Goal: Communication & Community: Answer question/provide support

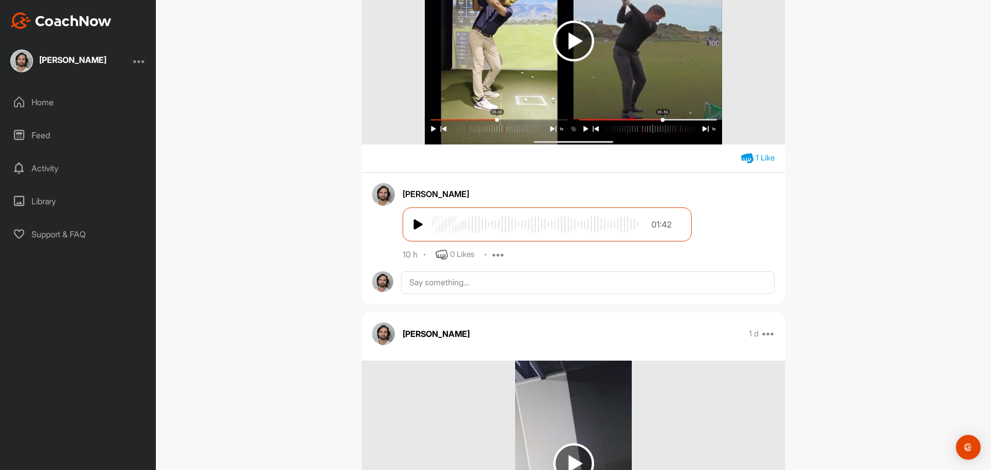
scroll to position [413, 0]
click at [445, 284] on textarea at bounding box center [588, 282] width 374 height 23
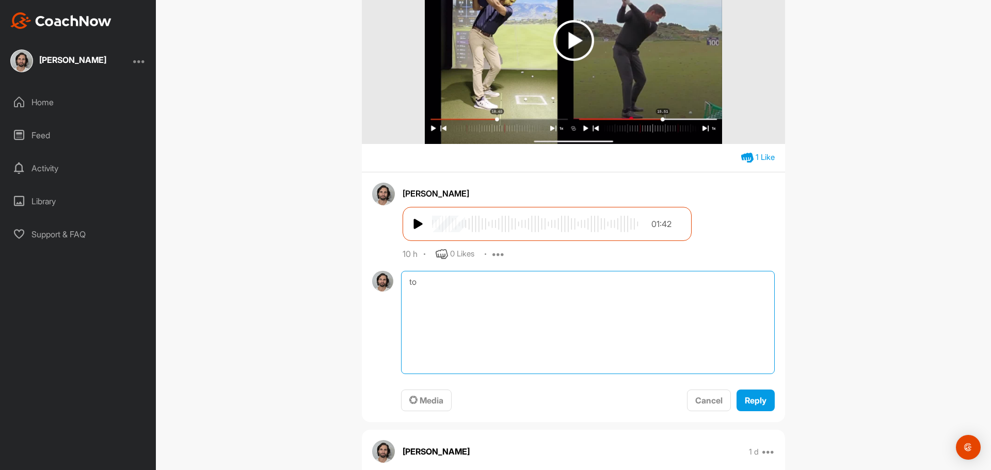
type textarea "t"
type textarea "I"
type textarea "Also, to answer your question with regards to the tendencies I see out"
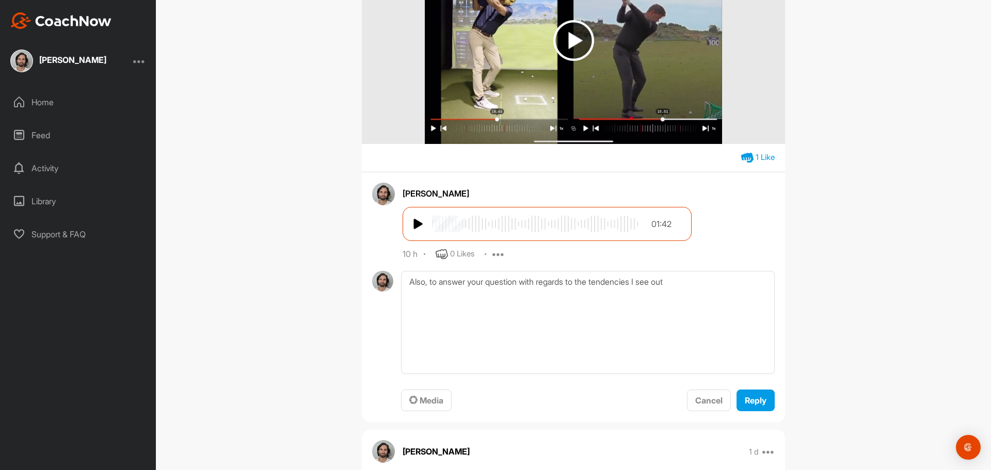
click at [577, 30] on img at bounding box center [573, 40] width 41 height 41
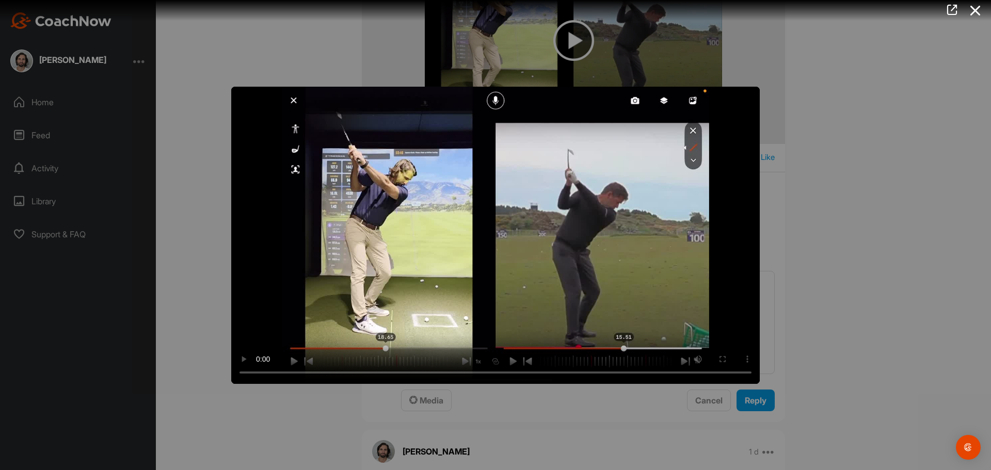
click at [700, 310] on video "Video Player" at bounding box center [495, 235] width 528 height 297
click at [894, 334] on div at bounding box center [495, 235] width 991 height 470
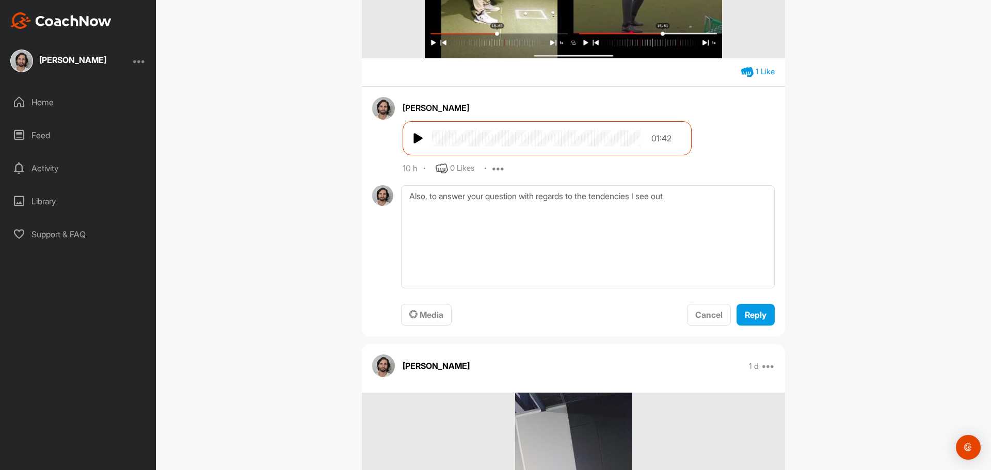
scroll to position [516, 0]
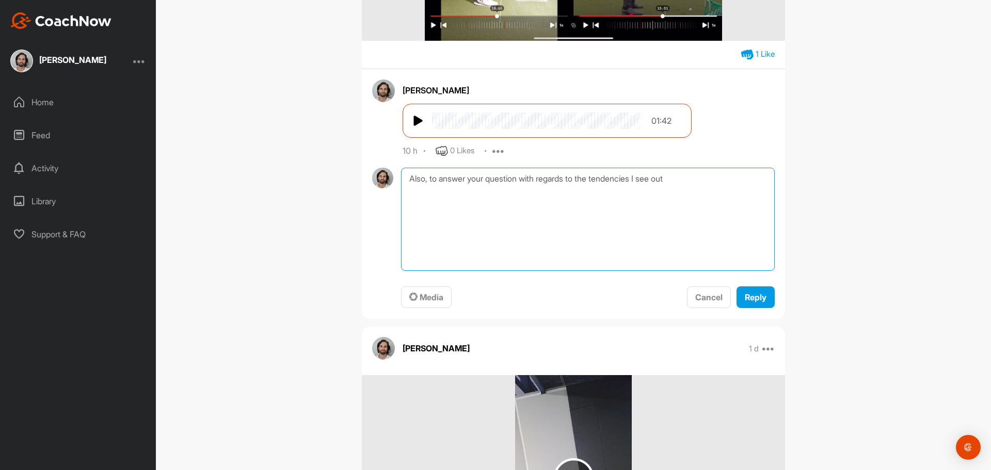
drag, startPoint x: 429, startPoint y: 177, endPoint x: 347, endPoint y: 177, distance: 82.0
click at [672, 193] on textarea "To answer your question with regards to the tendencies I see out" at bounding box center [588, 219] width 374 height 103
drag, startPoint x: 672, startPoint y: 179, endPoint x: 659, endPoint y: 192, distance: 19.0
click at [580, 181] on textarea "To answer your question with regards to the tendencies I see out" at bounding box center [588, 219] width 374 height 103
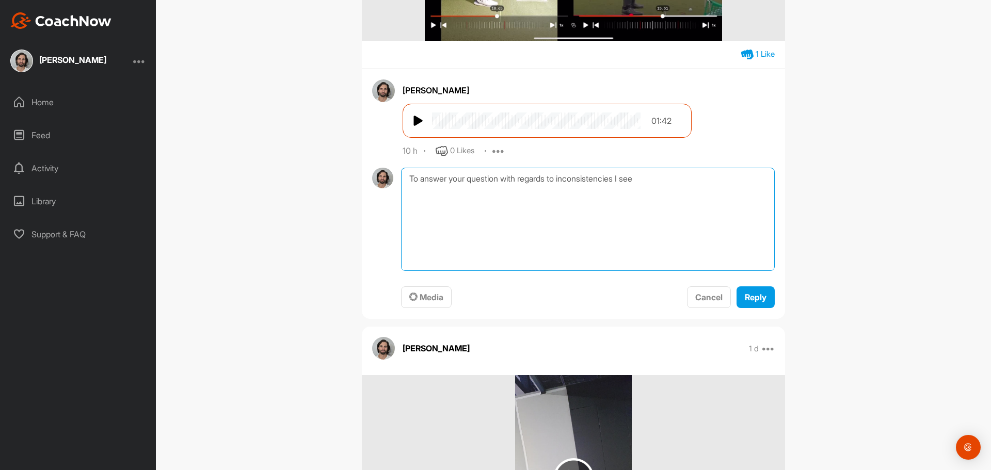
click at [652, 181] on textarea "To answer your question with regards to inconsistencies I see" at bounding box center [588, 219] width 374 height 103
drag, startPoint x: 668, startPoint y: 176, endPoint x: 650, endPoint y: 180, distance: 18.8
click at [650, 180] on textarea "To answer your question with regards to inconsistencies I see out of my" at bounding box center [588, 219] width 374 height 103
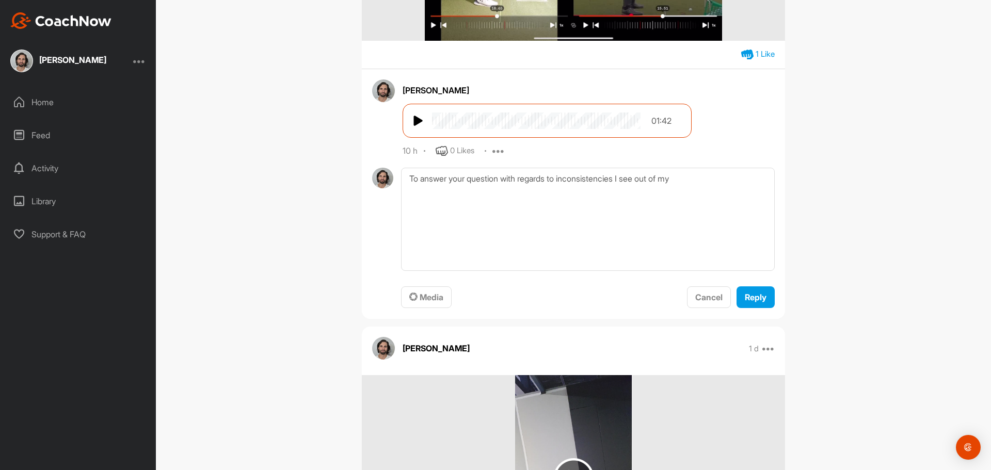
click at [373, 90] on img at bounding box center [383, 90] width 23 height 23
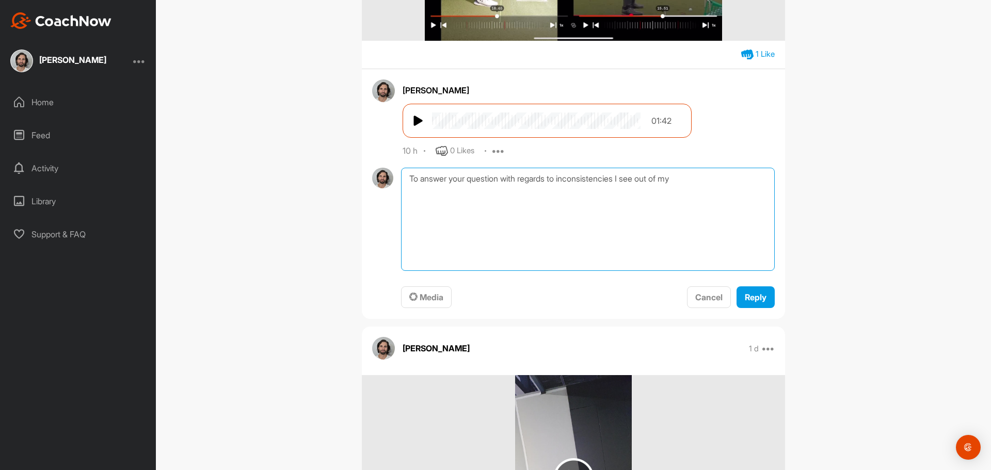
drag, startPoint x: 670, startPoint y: 178, endPoint x: 644, endPoint y: 178, distance: 25.8
click at [644, 178] on textarea "To answer your question with regards to inconsistencies I see out of my" at bounding box center [588, 219] width 374 height 103
click at [710, 181] on textarea "To answer your question with regards to inconsistencies I see with my" at bounding box center [588, 219] width 374 height 103
click at [700, 176] on textarea "To answer your question with regards to inconsistencies I see with my shot; I g…" at bounding box center [588, 219] width 374 height 103
click at [455, 198] on textarea "To answer your question with regards to inconsistencies I see with my shot; wit…" at bounding box center [588, 219] width 374 height 103
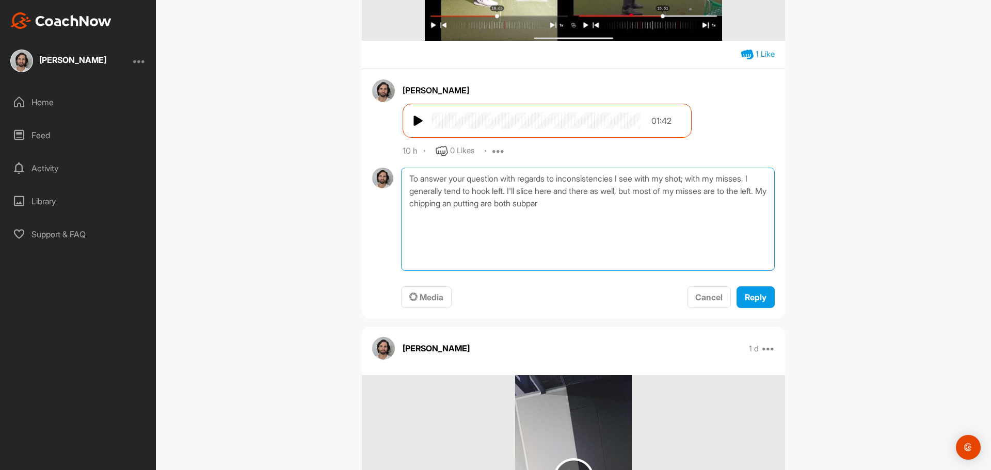
drag, startPoint x: 565, startPoint y: 204, endPoint x: 436, endPoint y: 203, distance: 128.5
click at [436, 203] on textarea "To answer your question with regards to inconsistencies I see with my shot; wit…" at bounding box center [588, 219] width 374 height 103
drag, startPoint x: 544, startPoint y: 205, endPoint x: 423, endPoint y: 207, distance: 120.7
click at [423, 207] on textarea "To answer your question with regards to inconsistencies I see with my shot; wit…" at bounding box center [588, 219] width 374 height 103
click at [446, 218] on textarea "To answer your question with regards to inconsistencies I see with my shot; wit…" at bounding box center [588, 219] width 374 height 103
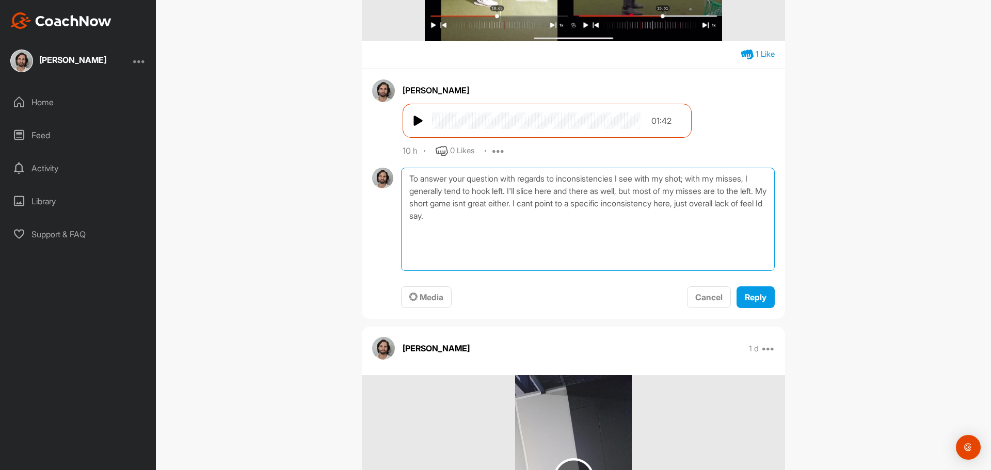
click at [446, 218] on textarea "To answer your question with regards to inconsistencies I see with my shot; wit…" at bounding box center [588, 219] width 374 height 103
click at [526, 203] on textarea "To answer your question with regards to inconsistencies I see with my shot; wit…" at bounding box center [588, 219] width 374 height 103
click at [526, 202] on textarea "To answer your question with regards to inconsistencies I see with my shot; wit…" at bounding box center [588, 219] width 374 height 103
click at [544, 238] on textarea "To answer your question with regards to inconsistencies I see with my shot; wit…" at bounding box center [588, 219] width 374 height 103
drag, startPoint x: 521, startPoint y: 254, endPoint x: 393, endPoint y: 254, distance: 128.0
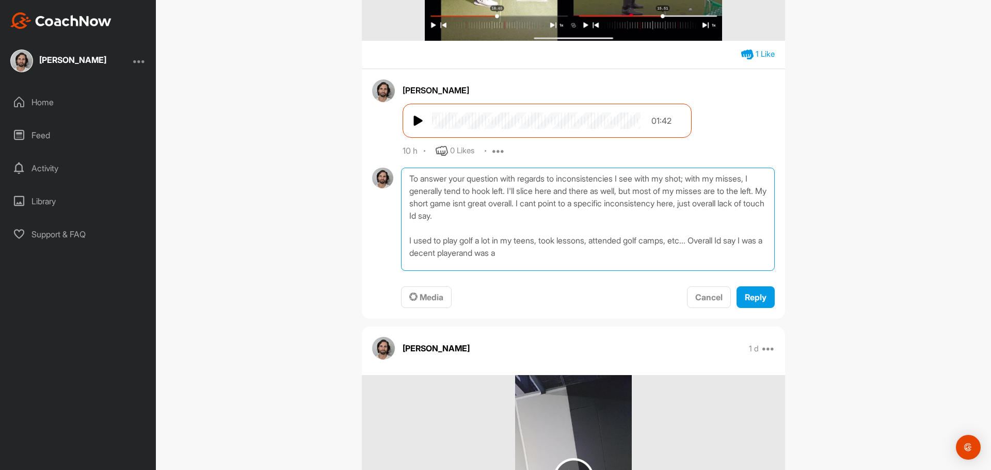
click at [393, 254] on div "To answer your question with regards to inconsistencies I see with my shot; wit…" at bounding box center [573, 238] width 402 height 141
drag, startPoint x: 506, startPoint y: 249, endPoint x: 527, endPoint y: 236, distance: 25.2
click at [506, 250] on textarea "To answer your question with regards to inconsistencies I see with my shot; wit…" at bounding box center [588, 219] width 374 height 103
click at [544, 252] on textarea "To answer your question with regards to inconsistencies I see with my shot; wit…" at bounding box center [588, 219] width 374 height 103
drag, startPoint x: 578, startPoint y: 261, endPoint x: 586, endPoint y: 259, distance: 8.0
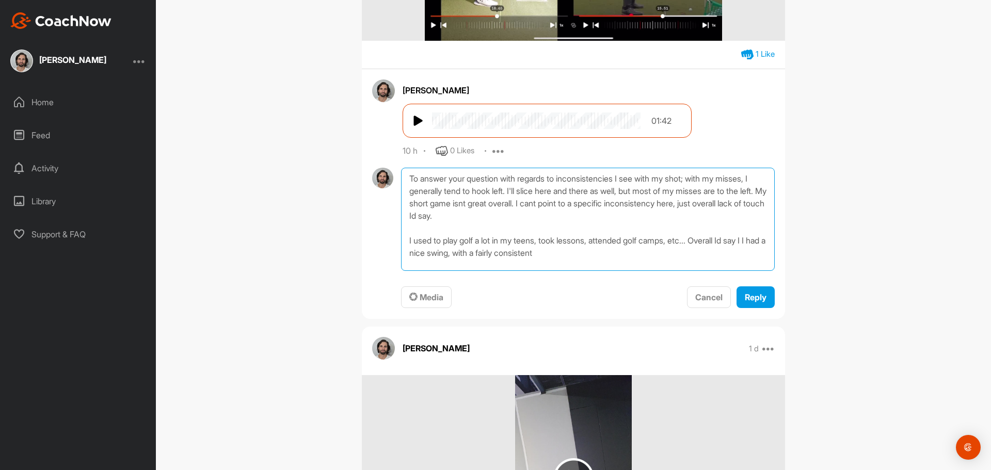
click at [580, 258] on textarea "To answer your question with regards to inconsistencies I see with my shot; wit…" at bounding box center [588, 219] width 374 height 103
click at [643, 255] on textarea "To answer your question with regards to inconsistencies I see with my shot; wit…" at bounding box center [588, 219] width 374 height 103
drag, startPoint x: 756, startPoint y: 251, endPoint x: 762, endPoint y: 256, distance: 7.7
click at [757, 251] on textarea "To answer your question with regards to inconsistencies I see with my shot; wit…" at bounding box center [588, 219] width 374 height 103
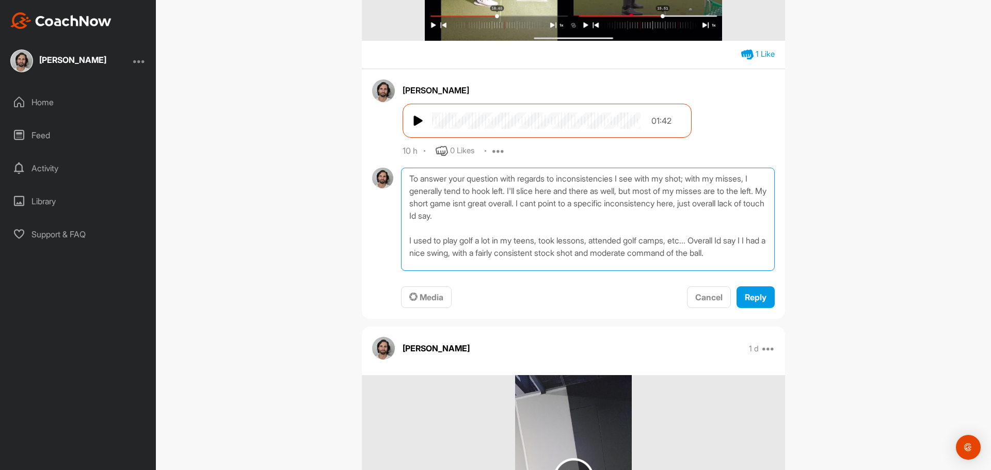
click at [596, 242] on textarea "To answer your question with regards to inconsistencies I see with my shot; wit…" at bounding box center [588, 219] width 374 height 103
click at [523, 262] on textarea "To answer your question with regards to inconsistencies I see with my shot; wit…" at bounding box center [588, 219] width 374 height 103
click at [481, 238] on textarea "To answer your question with regards to inconsistencies I see with my shot; wit…" at bounding box center [588, 219] width 374 height 103
click at [508, 238] on textarea "To answer your question with regards to inconsistencies I see with my shot; wit…" at bounding box center [588, 219] width 374 height 103
click at [615, 244] on textarea "To answer your question with regards to inconsistencies I see with my shot; wit…" at bounding box center [588, 219] width 374 height 103
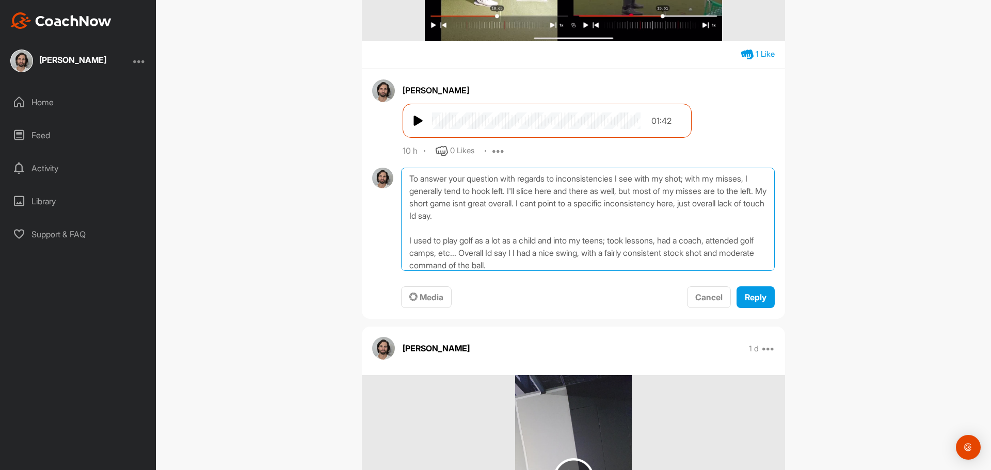
drag, startPoint x: 573, startPoint y: 252, endPoint x: 586, endPoint y: 247, distance: 13.9
click at [573, 253] on textarea "To answer your question with regards to inconsistencies I see with my shot; wit…" at bounding box center [588, 219] width 374 height 103
click at [510, 215] on textarea "To answer your question with regards to inconsistencies I see with my shot; wit…" at bounding box center [588, 219] width 374 height 103
click at [513, 218] on textarea "To answer your question with regards to inconsistencies I see with my shot; wit…" at bounding box center [588, 219] width 374 height 103
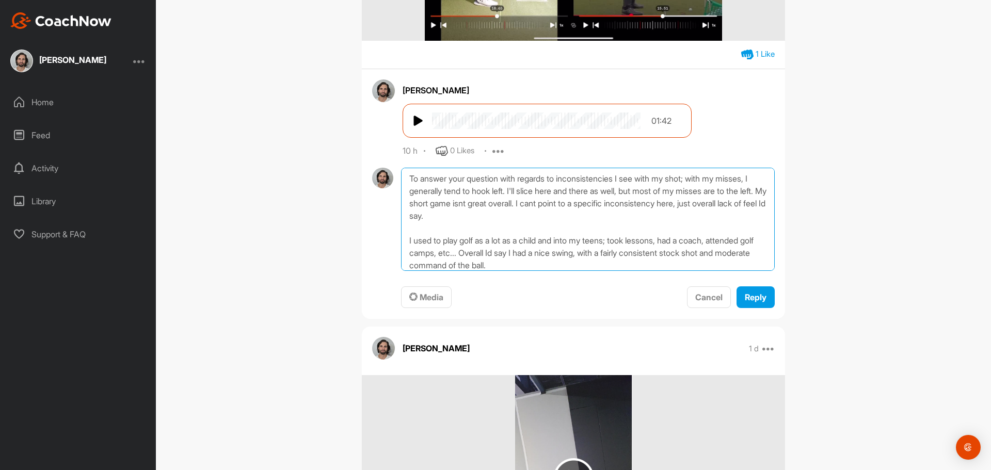
click at [569, 212] on textarea "To answer your question with regards to inconsistencies I see with my shot; wit…" at bounding box center [588, 219] width 374 height 103
drag, startPoint x: 548, startPoint y: 216, endPoint x: 516, endPoint y: 216, distance: 32.0
click at [516, 216] on textarea "To answer your question with regards to inconsistencies I see with my shot; wit…" at bounding box center [588, 219] width 374 height 103
click at [649, 263] on textarea "To answer your question with regards to inconsistencies I see with my shot; wit…" at bounding box center [588, 219] width 374 height 103
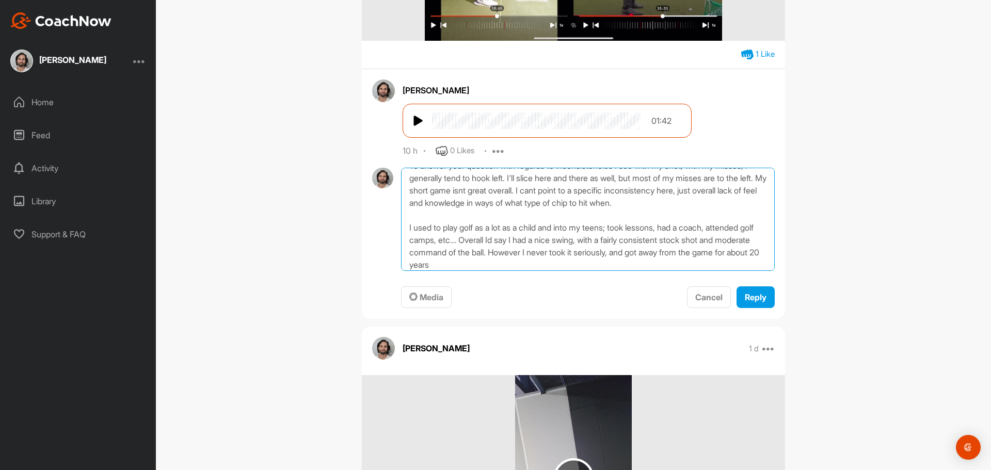
click at [692, 253] on textarea "To answer your question with regards to inconsistencies I see with my shot; wit…" at bounding box center [588, 219] width 374 height 103
click at [482, 229] on textarea "To answer your question with regards to inconsistencies I see with my shot; wit…" at bounding box center [588, 219] width 374 height 103
click at [482, 226] on textarea "To answer your question with regards to inconsistencies I see with my shot; wit…" at bounding box center [588, 219] width 374 height 103
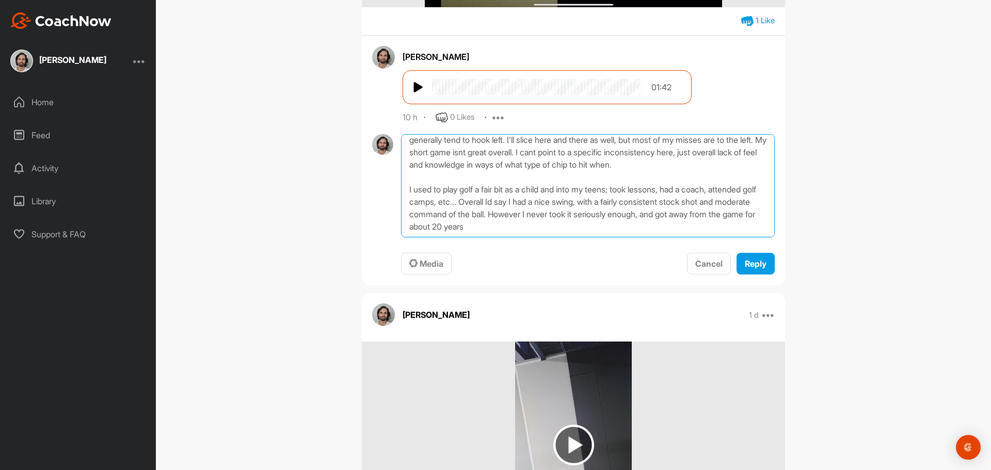
scroll to position [568, 0]
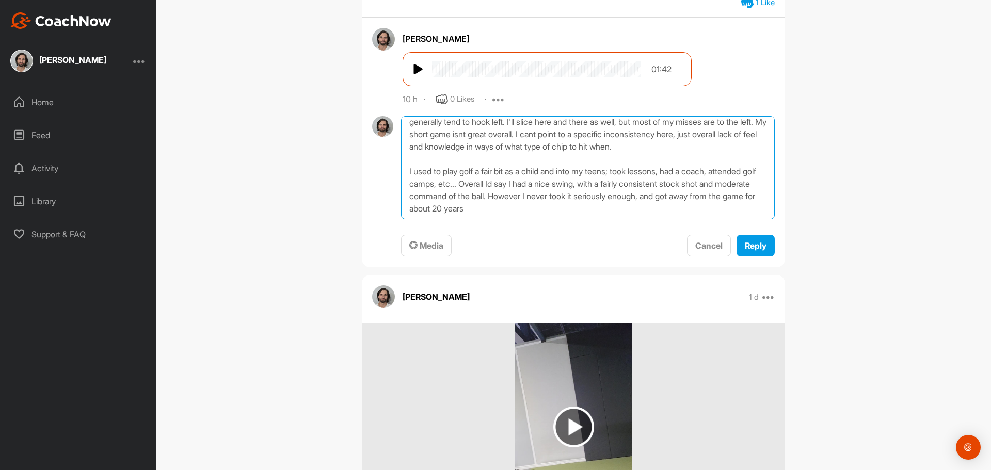
click at [603, 207] on textarea "To answer your question with regards to inconsistencies I see with my shot; wit…" at bounding box center [588, 167] width 374 height 103
drag, startPoint x: 739, startPoint y: 197, endPoint x: 607, endPoint y: 198, distance: 131.6
click at [606, 199] on textarea "To answer your question with regards to inconsistencies I see with my shot; wit…" at bounding box center [588, 167] width 374 height 103
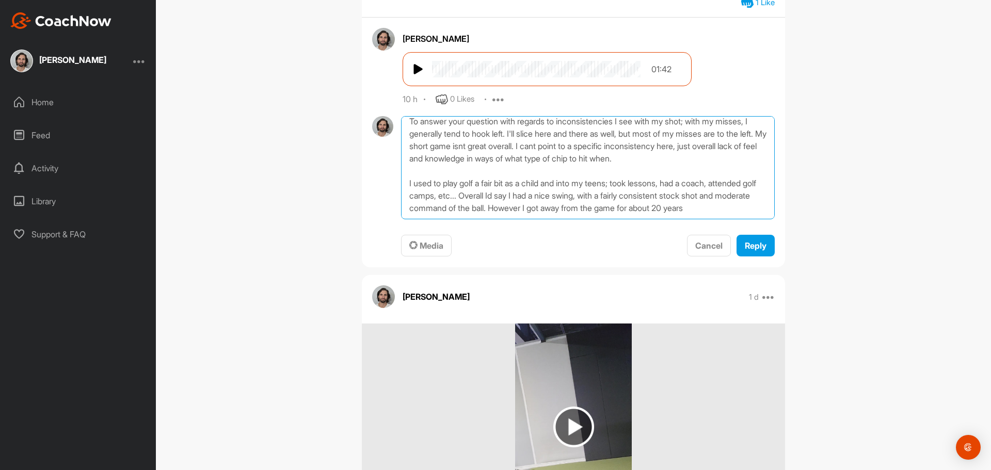
click at [526, 216] on textarea "To answer your question with regards to inconsistencies I see with my shot; wit…" at bounding box center [588, 167] width 374 height 103
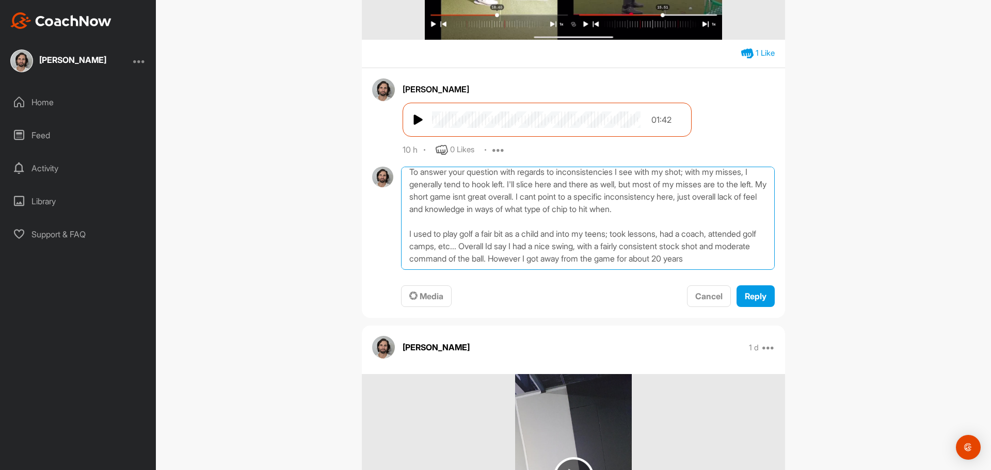
scroll to position [516, 0]
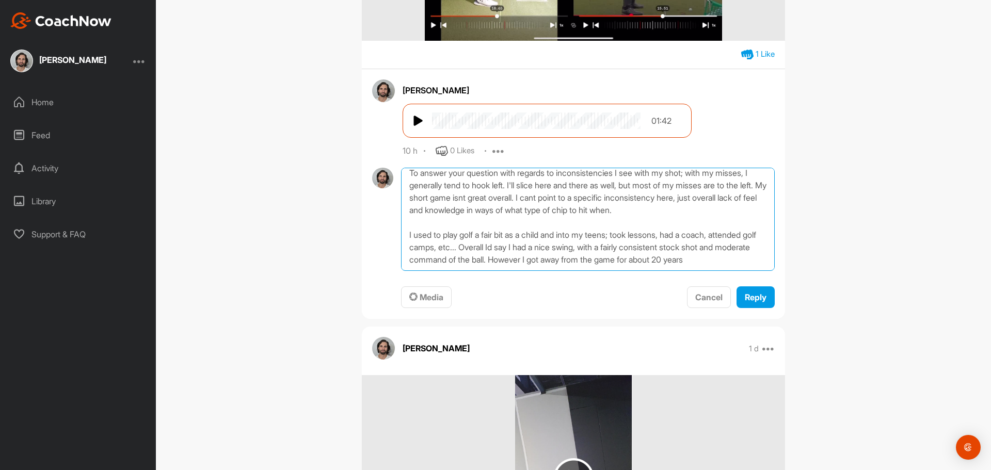
click at [600, 238] on textarea "To answer your question with regards to inconsistencies I see with my shot; wit…" at bounding box center [588, 219] width 374 height 103
click at [525, 257] on textarea "To answer your question with regards to inconsistencies I see with my shot; wit…" at bounding box center [588, 219] width 374 height 103
click at [414, 200] on textarea "To answer your question with regards to inconsistencies I see with my shot; wit…" at bounding box center [588, 219] width 374 height 103
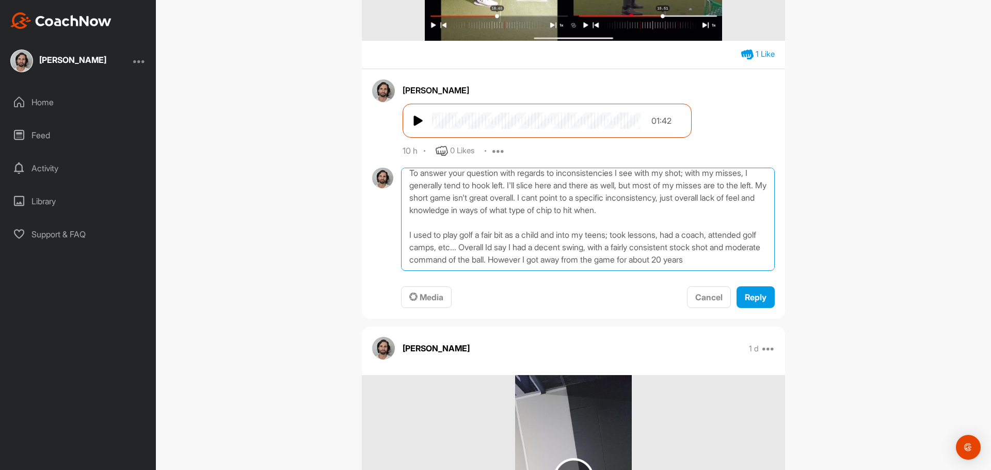
click at [492, 195] on textarea "To answer your question with regards to inconsistencies I see with my shot; wit…" at bounding box center [588, 219] width 374 height 103
drag, startPoint x: 559, startPoint y: 194, endPoint x: 530, endPoint y: 205, distance: 31.0
click at [530, 205] on textarea "To answer your question with regards to inconsistencies I see with my shot; wit…" at bounding box center [588, 219] width 374 height 103
drag, startPoint x: 511, startPoint y: 234, endPoint x: 518, endPoint y: 231, distance: 7.6
click at [511, 234] on textarea "To answer your question with regards to inconsistencies I see with my shot; wit…" at bounding box center [588, 219] width 374 height 103
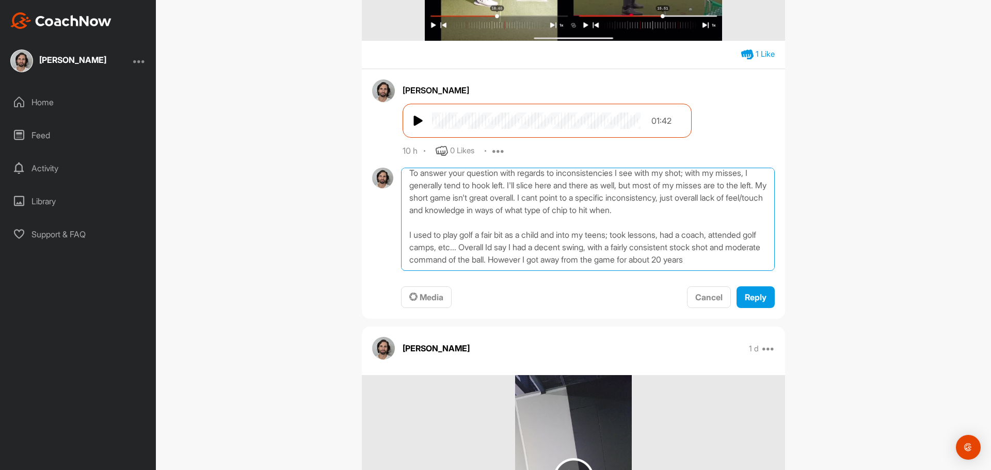
drag, startPoint x: 727, startPoint y: 221, endPoint x: 676, endPoint y: 224, distance: 51.7
click at [676, 224] on textarea "To answer your question with regards to inconsistencies I see with my shot; wit…" at bounding box center [588, 219] width 374 height 103
click at [740, 256] on textarea "To answer your question with regards to inconsistencies I see with my shot; wit…" at bounding box center [588, 219] width 374 height 103
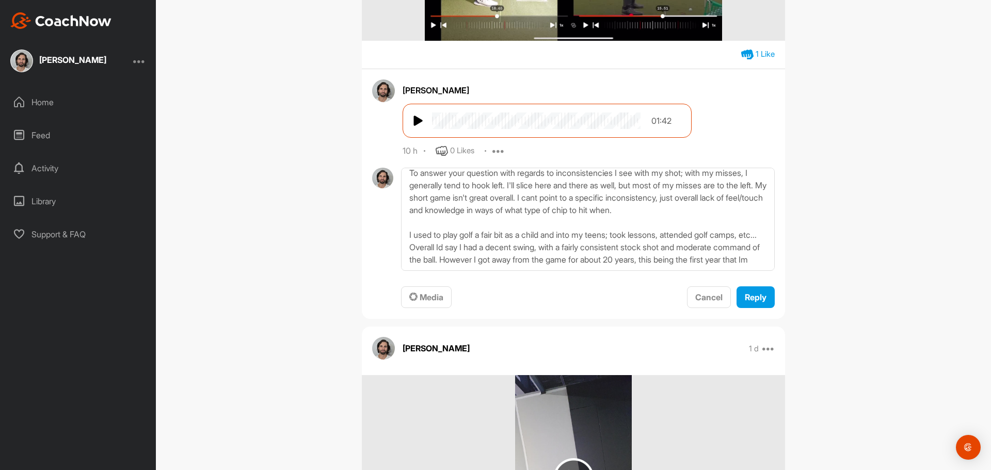
click at [839, 187] on div "[PERSON_NAME] Bookings Golf Space Settings Your Notifications Leave Space Timel…" at bounding box center [573, 235] width 835 height 470
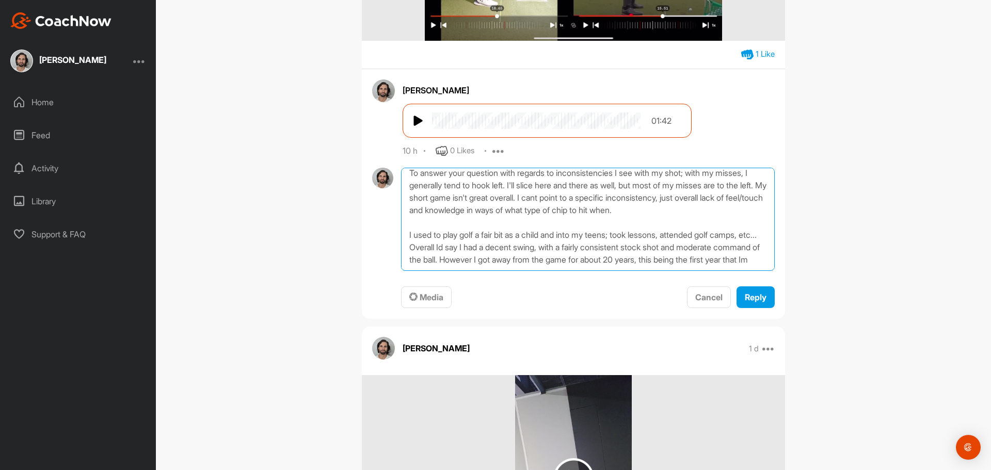
click at [544, 261] on textarea "To answer your question with regards to inconsistencies I see with my shot; wit…" at bounding box center [588, 219] width 374 height 103
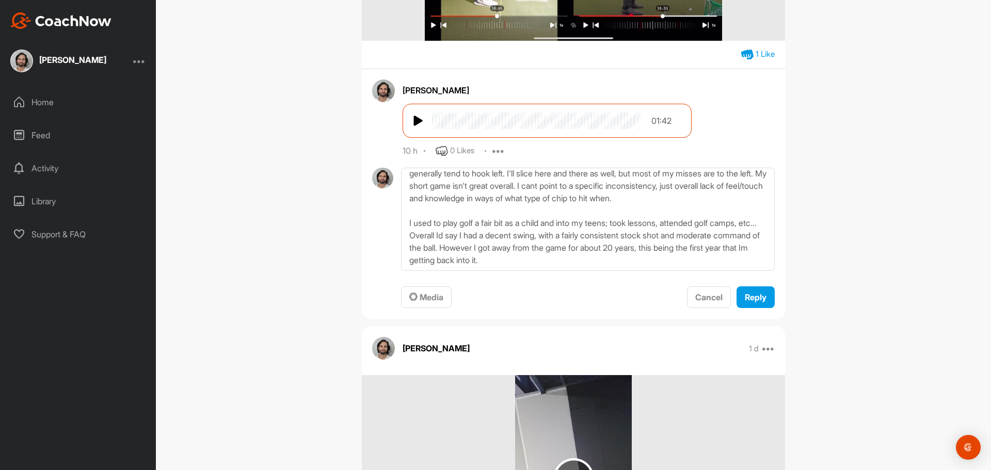
click at [292, 192] on div "[PERSON_NAME] Bookings Golf Space Settings Your Notifications Leave Space Timel…" at bounding box center [573, 235] width 835 height 470
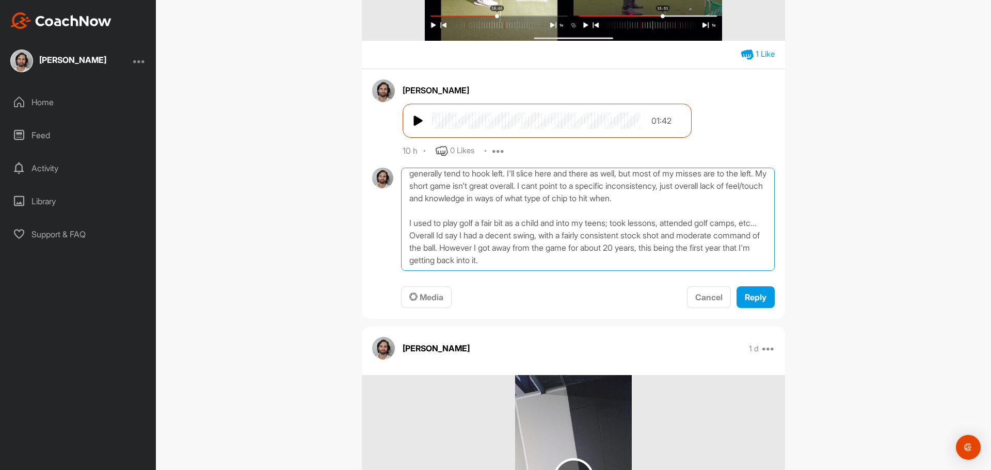
type textarea "To answer your question with regards to inconsistencies I see with my shot; wit…"
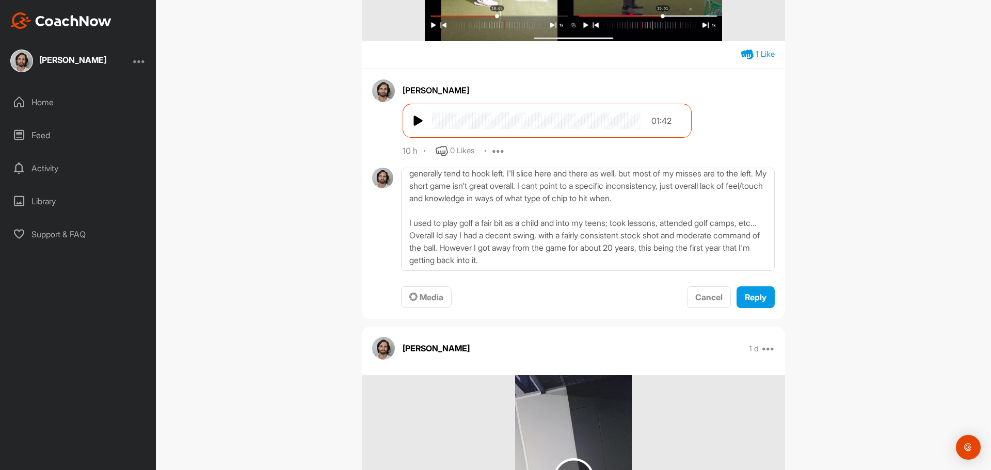
click at [305, 287] on div "[PERSON_NAME] Bookings Golf Space Settings Your Notifications Leave Space Timel…" at bounding box center [573, 235] width 835 height 470
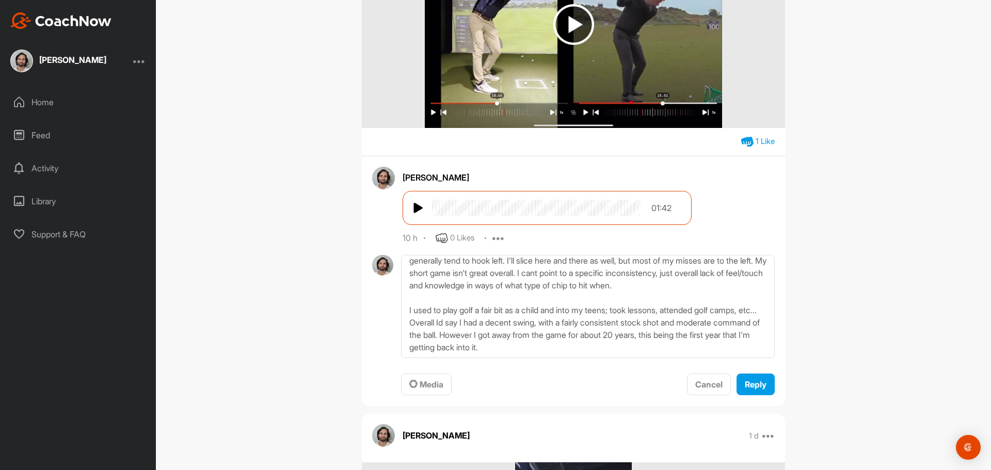
scroll to position [413, 0]
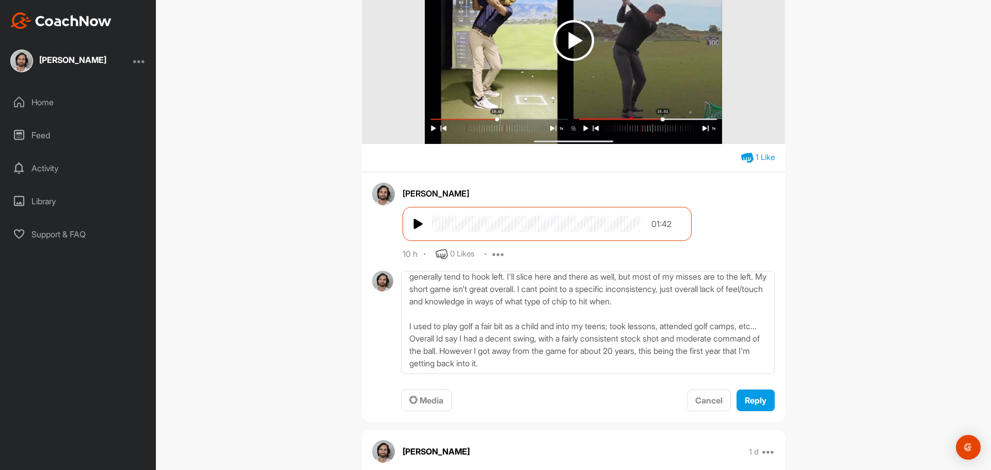
click at [287, 209] on div "[PERSON_NAME] Bookings Golf Space Settings Your Notifications Leave Space Timel…" at bounding box center [573, 235] width 835 height 470
click at [278, 189] on div "[PERSON_NAME] Bookings Golf Space Settings Your Notifications Leave Space Timel…" at bounding box center [573, 235] width 835 height 470
click at [235, 229] on div "[PERSON_NAME] Bookings Golf Space Settings Your Notifications Leave Space Timel…" at bounding box center [573, 235] width 835 height 470
click at [283, 161] on div "[PERSON_NAME] Bookings Golf Space Settings Your Notifications Leave Space Timel…" at bounding box center [573, 235] width 835 height 470
